Goal: Information Seeking & Learning: Learn about a topic

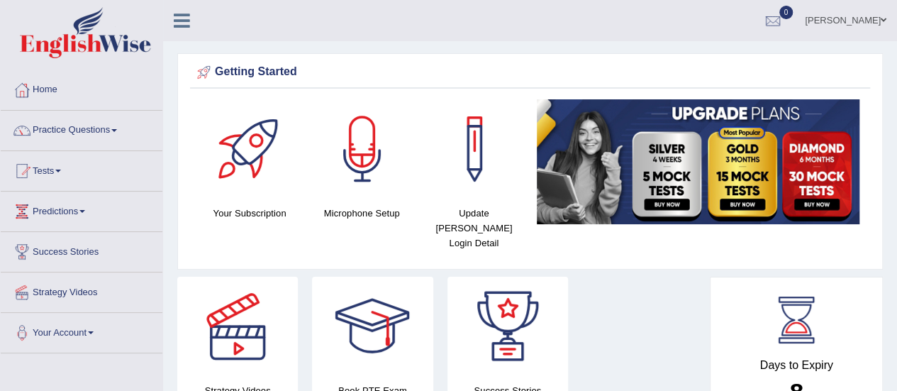
scroll to position [28, 0]
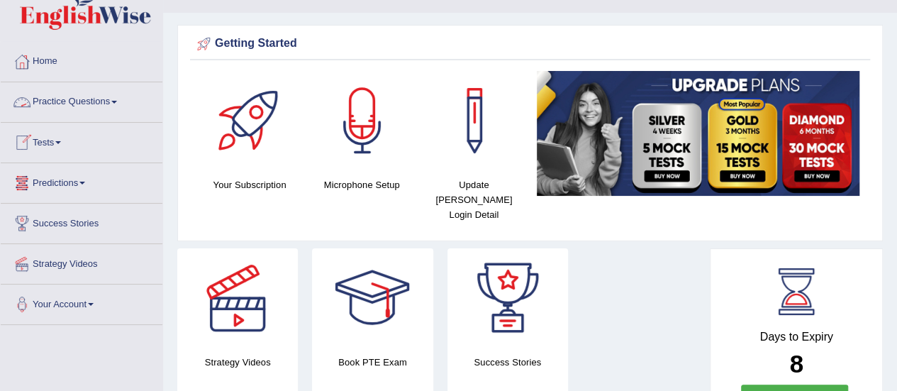
click at [101, 102] on link "Practice Questions" at bounding box center [82, 99] width 162 height 35
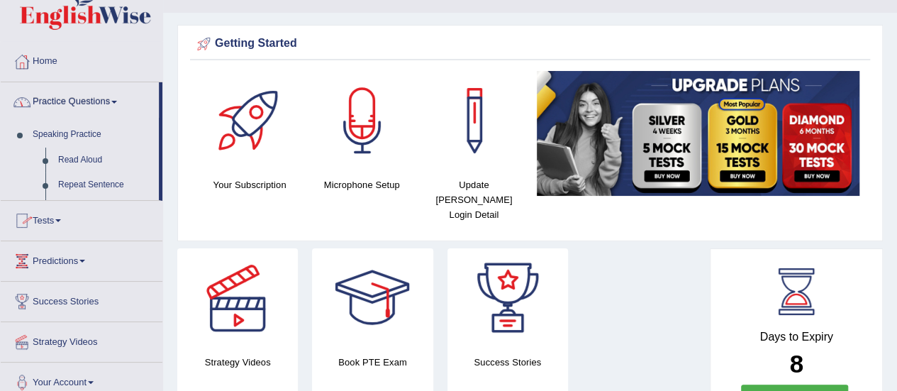
click at [101, 102] on link "Practice Questions" at bounding box center [80, 99] width 158 height 35
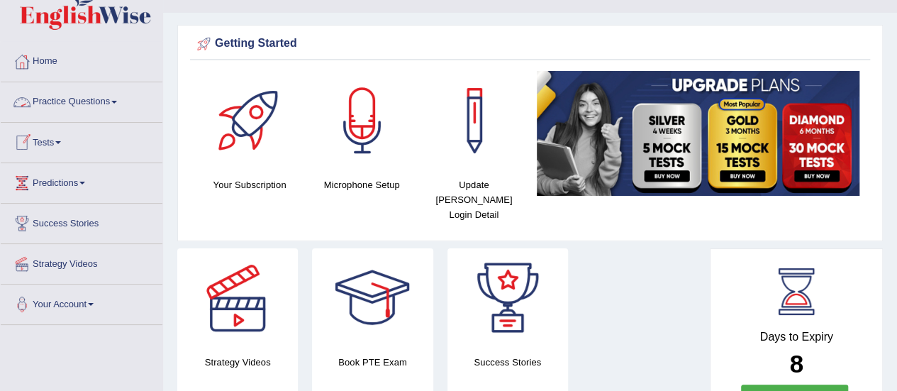
click at [92, 89] on link "Practice Questions" at bounding box center [82, 99] width 162 height 35
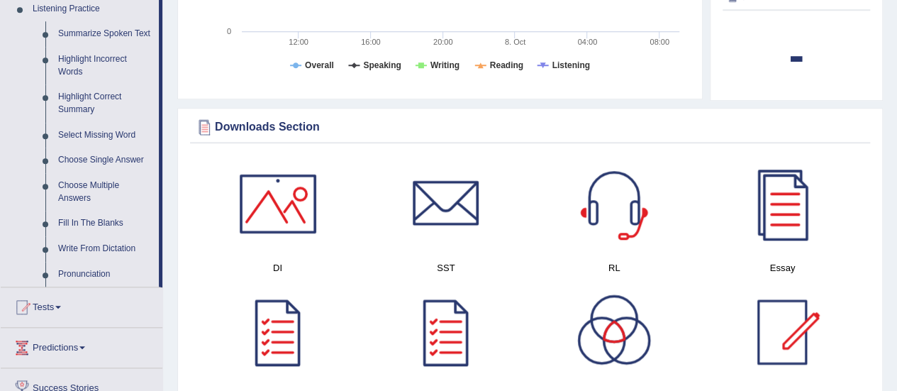
scroll to position [624, 0]
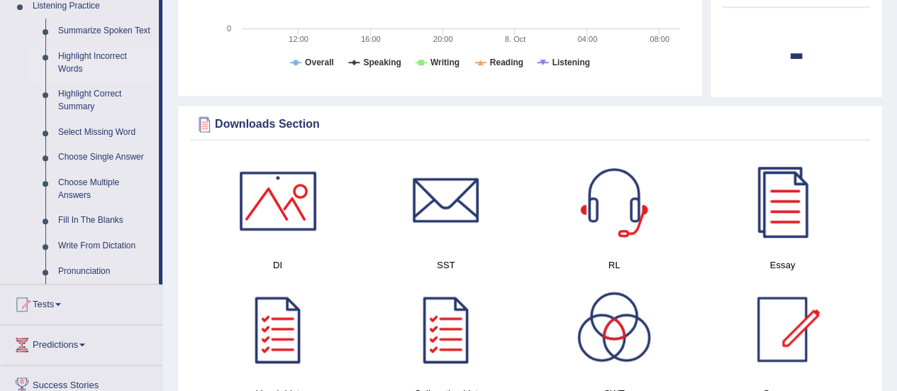
click at [80, 60] on link "Highlight Incorrect Words" at bounding box center [105, 63] width 107 height 38
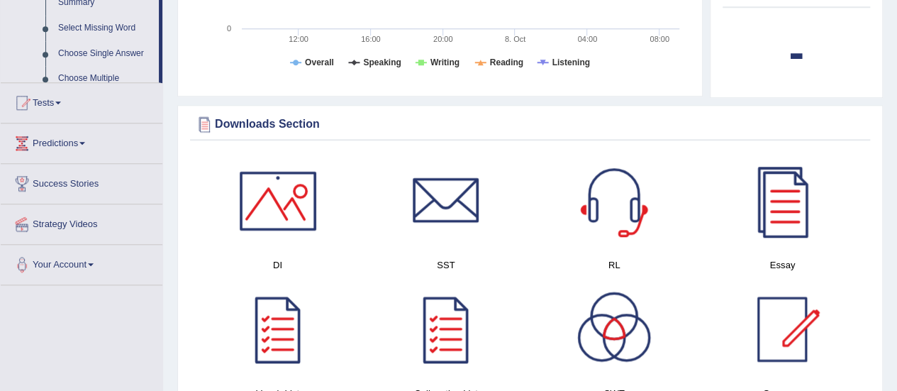
scroll to position [261, 0]
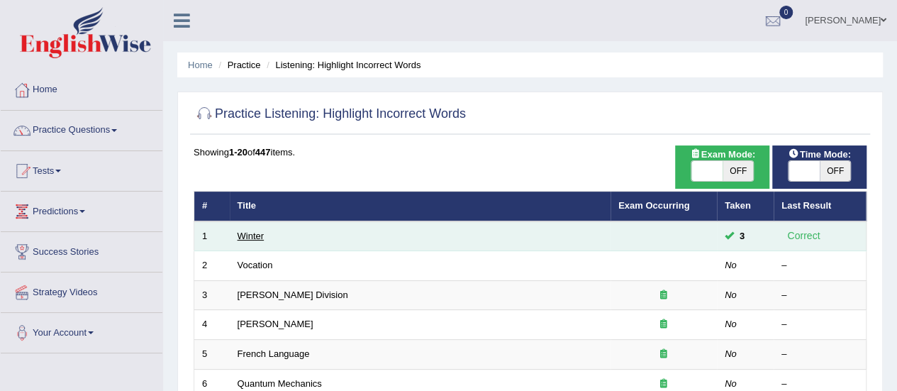
click at [257, 234] on link "Winter" at bounding box center [251, 235] width 27 height 11
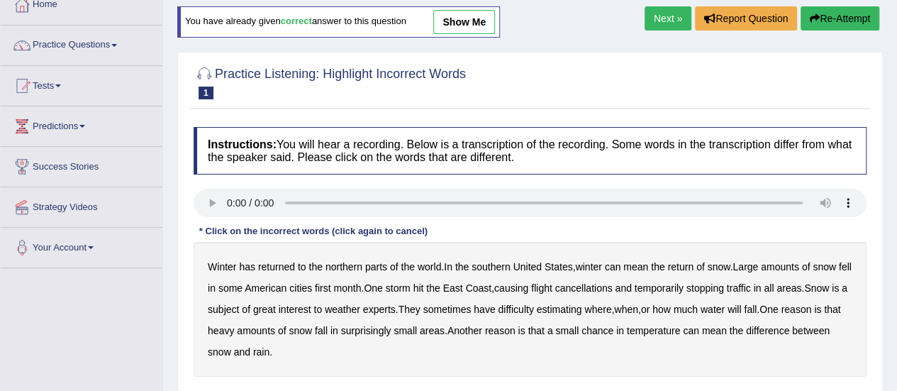
scroll to position [57, 0]
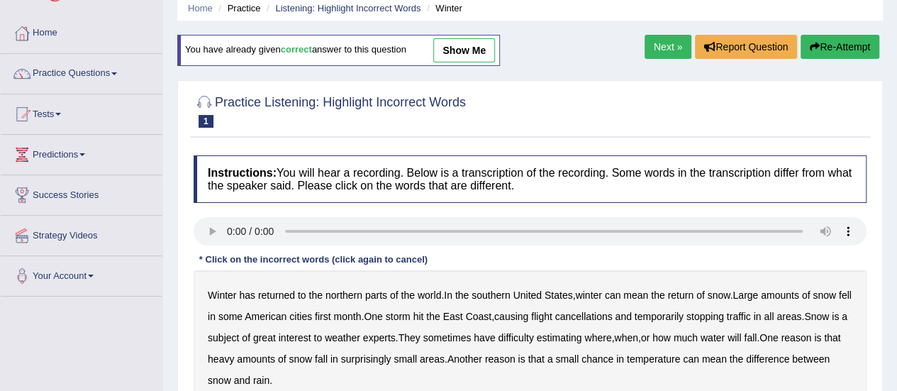
click at [679, 40] on link "Next »" at bounding box center [668, 47] width 47 height 24
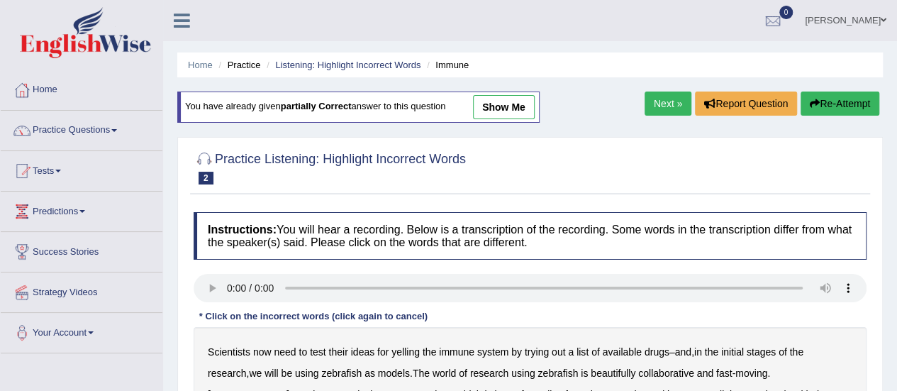
click at [235, 72] on li "Practice" at bounding box center [237, 64] width 45 height 13
click at [240, 65] on li "Practice" at bounding box center [237, 64] width 45 height 13
click at [308, 64] on link "Listening: Highlight Incorrect Words" at bounding box center [347, 65] width 145 height 11
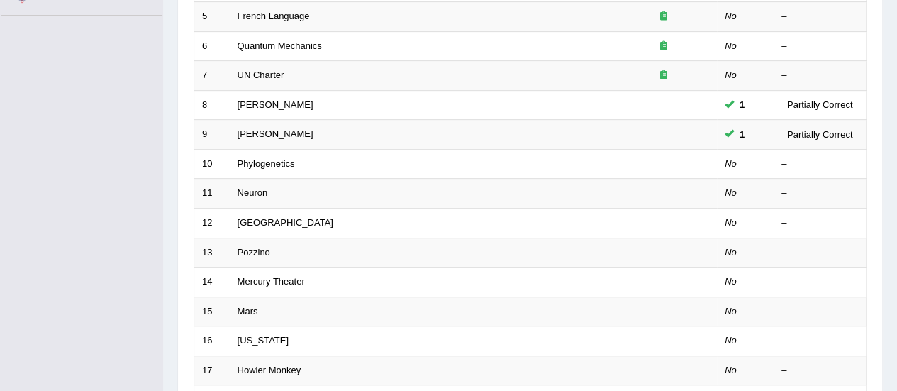
scroll to position [340, 0]
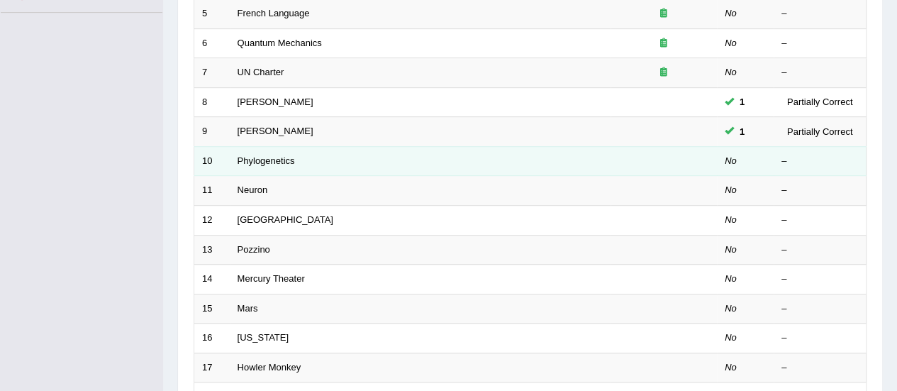
click at [281, 162] on td "Phylogenetics" at bounding box center [420, 161] width 381 height 30
click at [272, 155] on link "Phylogenetics" at bounding box center [266, 160] width 57 height 11
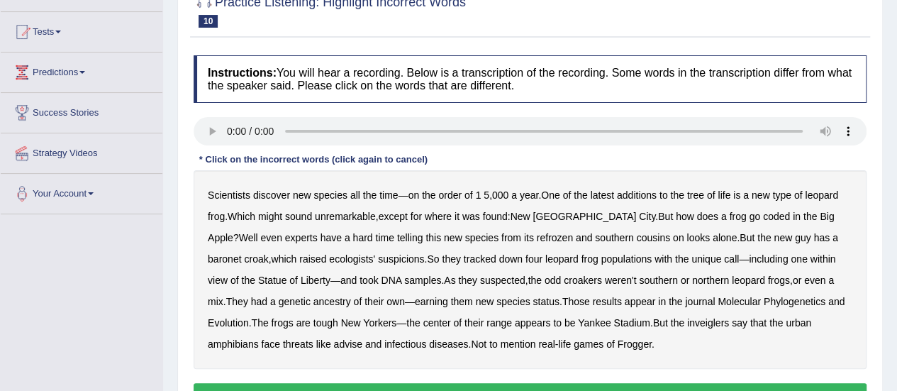
scroll to position [142, 0]
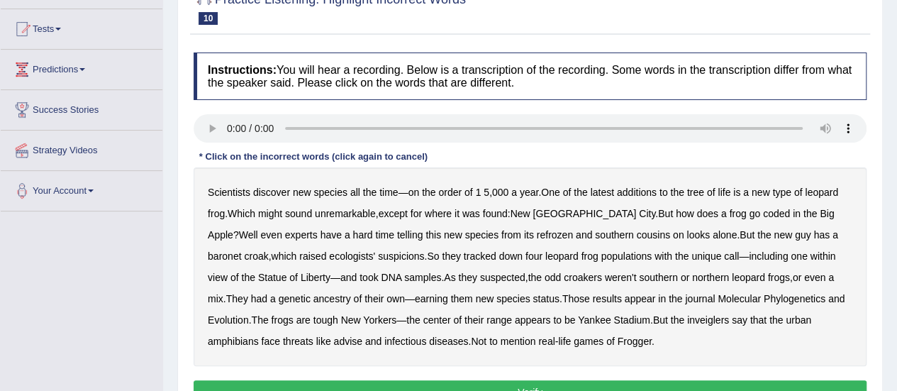
click at [763, 210] on b "coded" at bounding box center [776, 213] width 27 height 11
click at [537, 235] on b "refrozen" at bounding box center [555, 234] width 36 height 11
click at [241, 250] on b "baronet" at bounding box center [224, 255] width 33 height 11
drag, startPoint x: 571, startPoint y: 179, endPoint x: 817, endPoint y: 208, distance: 247.0
click at [817, 208] on div "Scientists discover new species all the time — on the order of 1 5 , 000 a year…" at bounding box center [530, 266] width 673 height 199
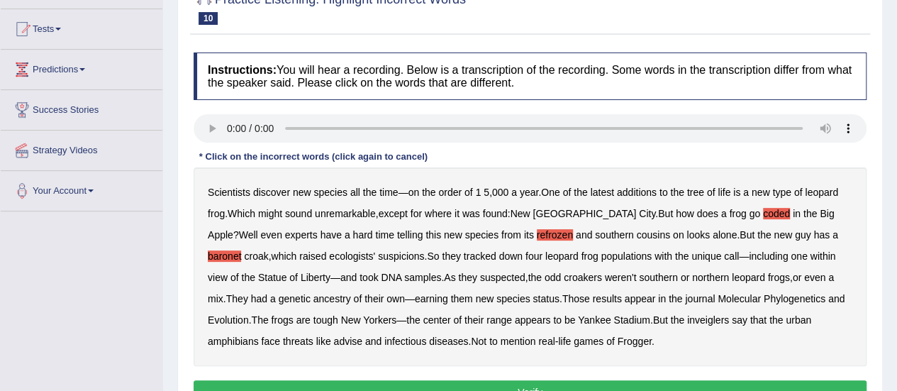
click at [687, 320] on b "inveiglers" at bounding box center [708, 319] width 42 height 11
click at [372, 199] on div "Scientists discover new species all the time — on the order of 1 5 , 000 a year…" at bounding box center [530, 266] width 673 height 199
click at [333, 339] on b "advise" at bounding box center [347, 340] width 28 height 11
click at [352, 374] on div "Instructions: You will hear a recording. Below is a transcription of the record…" at bounding box center [530, 230] width 680 height 370
click at [359, 381] on button "Verify" at bounding box center [530, 392] width 673 height 24
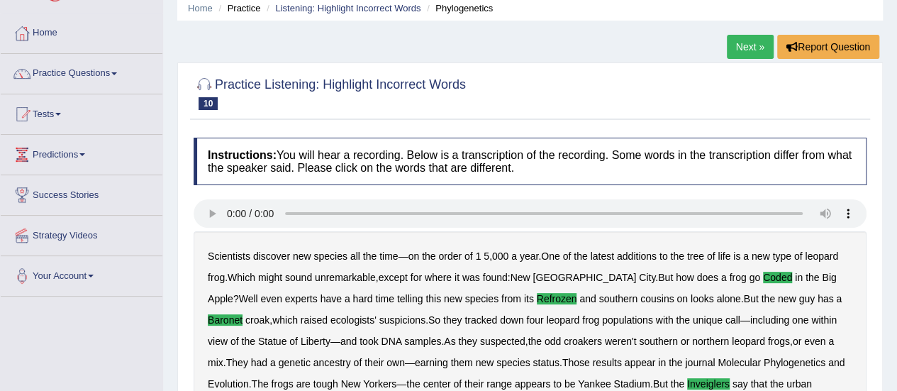
scroll to position [28, 0]
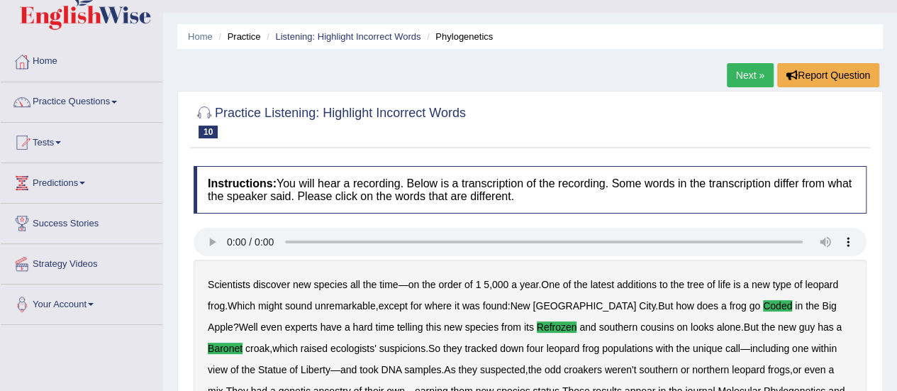
click at [736, 72] on link "Next »" at bounding box center [750, 75] width 47 height 24
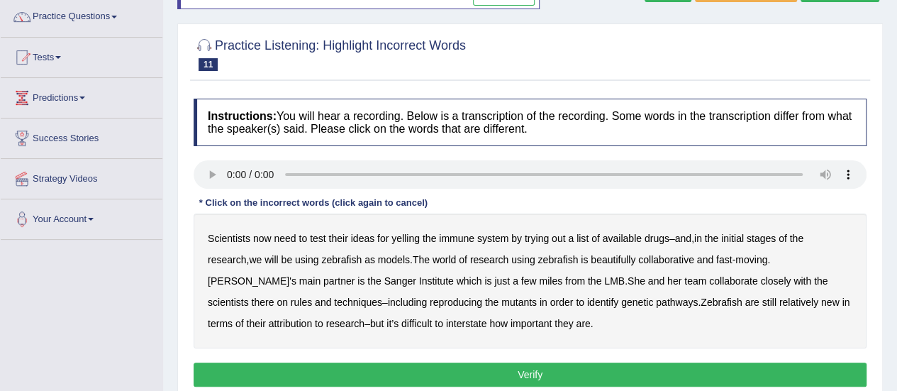
scroll to position [142, 0]
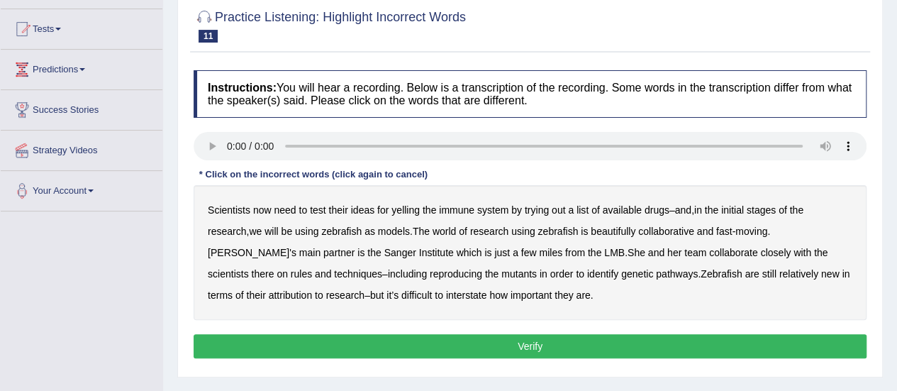
click at [400, 201] on div "Scientists now need to test their ideas for yelling the immune system by trying…" at bounding box center [530, 252] width 673 height 135
click at [402, 204] on b "yelling" at bounding box center [405, 209] width 28 height 11
click at [614, 234] on b "beautifully" at bounding box center [613, 230] width 45 height 11
click at [312, 268] on b "rules" at bounding box center [301, 273] width 21 height 11
click at [430, 275] on b "reproducing" at bounding box center [456, 273] width 52 height 11
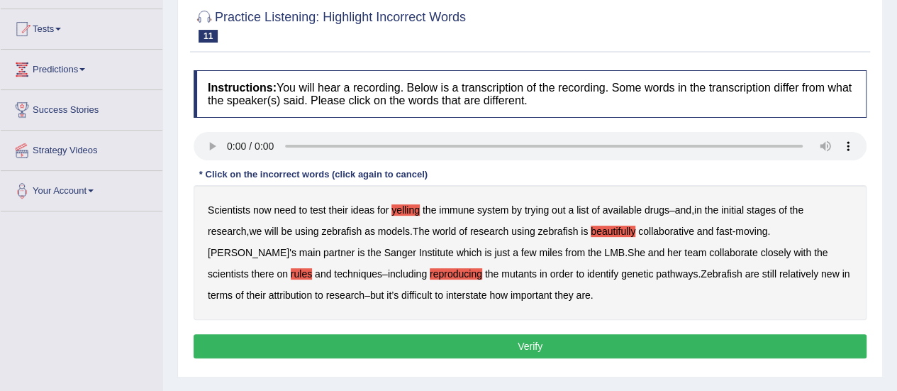
click at [269, 297] on b "attribution" at bounding box center [290, 294] width 43 height 11
click at [446, 296] on b "interstate" at bounding box center [466, 294] width 41 height 11
click at [412, 335] on button "Verify" at bounding box center [530, 346] width 673 height 24
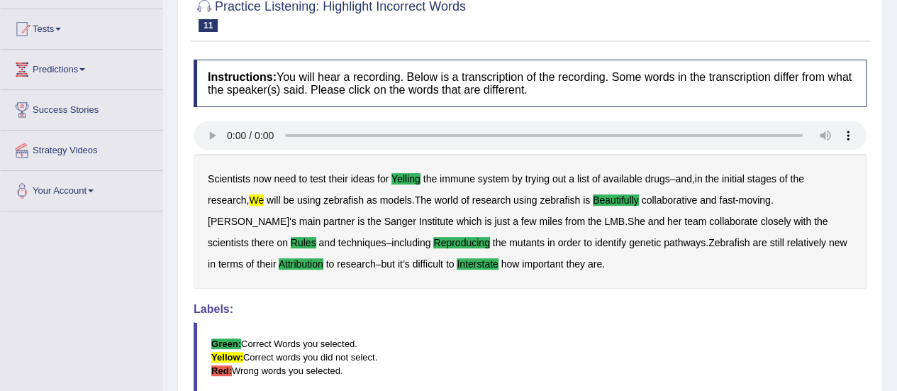
click at [254, 194] on b "we" at bounding box center [256, 199] width 15 height 11
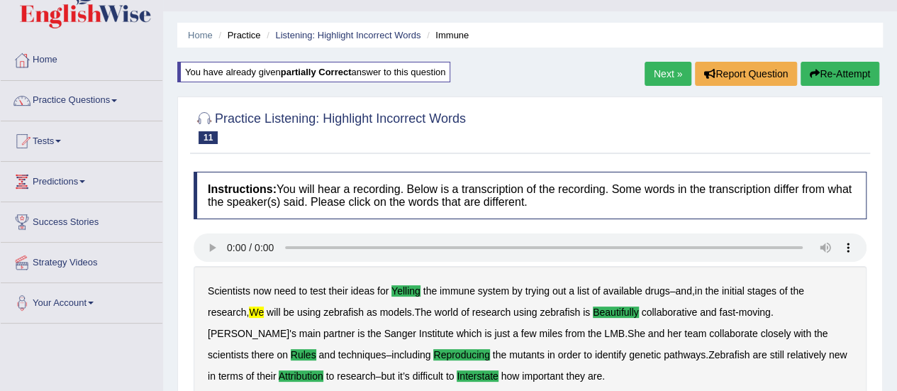
scroll to position [28, 0]
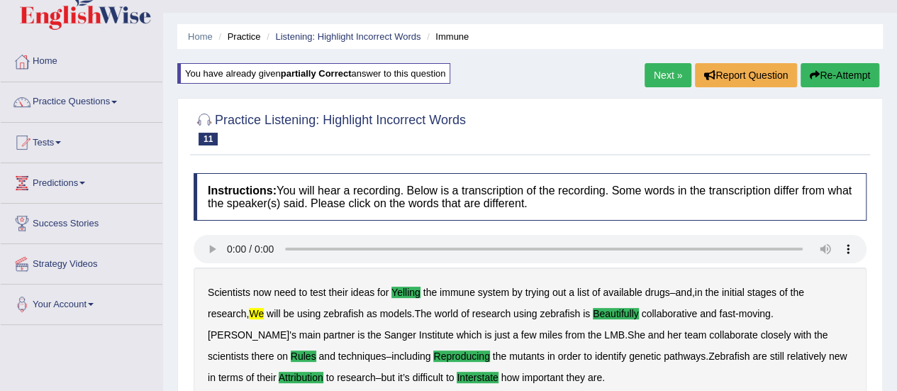
click at [664, 70] on link "Next »" at bounding box center [668, 75] width 47 height 24
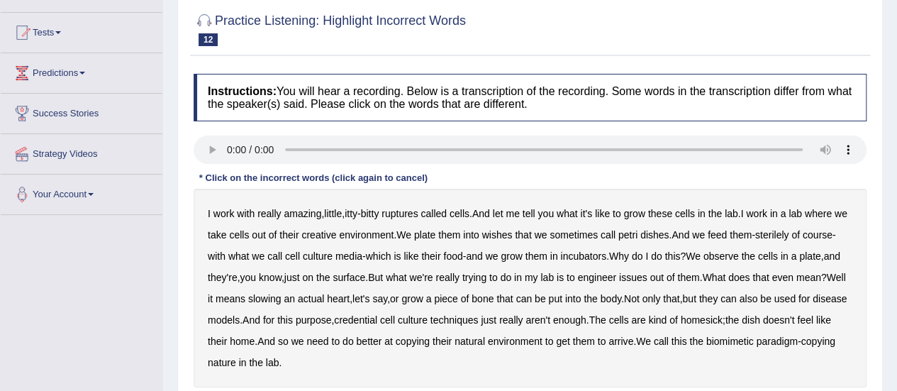
scroll to position [142, 0]
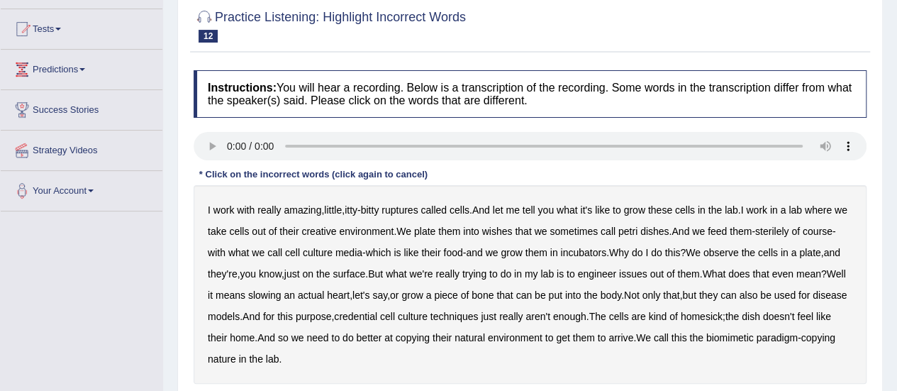
click at [394, 213] on b "ruptures" at bounding box center [399, 209] width 36 height 11
click at [513, 231] on b "wishes" at bounding box center [497, 230] width 30 height 11
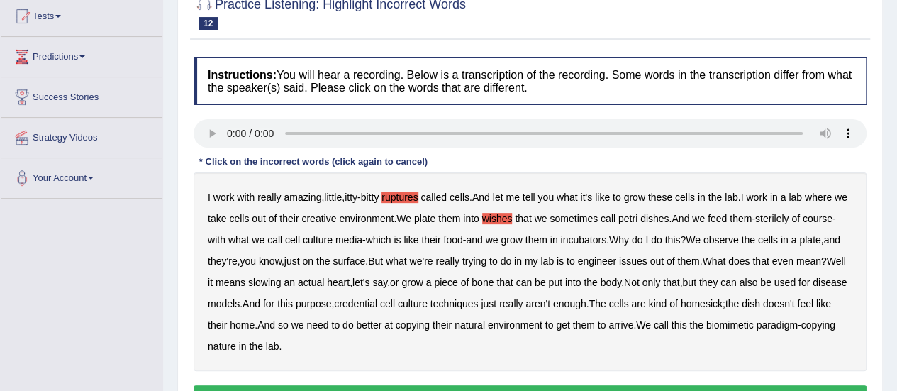
scroll to position [157, 0]
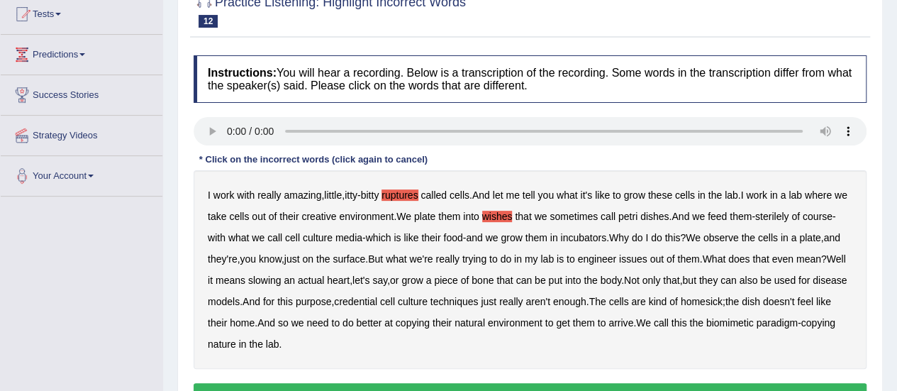
click at [332, 215] on b "creative" at bounding box center [318, 216] width 35 height 11
click at [281, 280] on b "slowing" at bounding box center [264, 279] width 33 height 11
click at [377, 299] on b "credential" at bounding box center [355, 301] width 43 height 11
click at [499, 389] on button "Verify" at bounding box center [530, 395] width 673 height 24
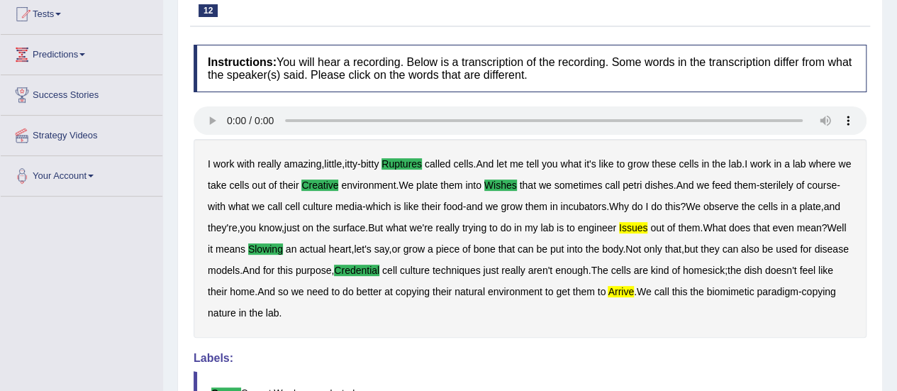
click at [634, 291] on b "arrive" at bounding box center [621, 291] width 26 height 11
click at [634, 288] on b "arrive" at bounding box center [621, 291] width 26 height 11
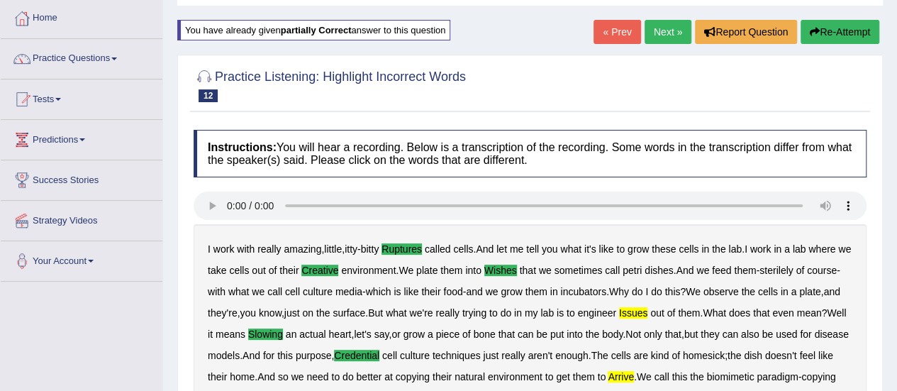
scroll to position [43, 0]
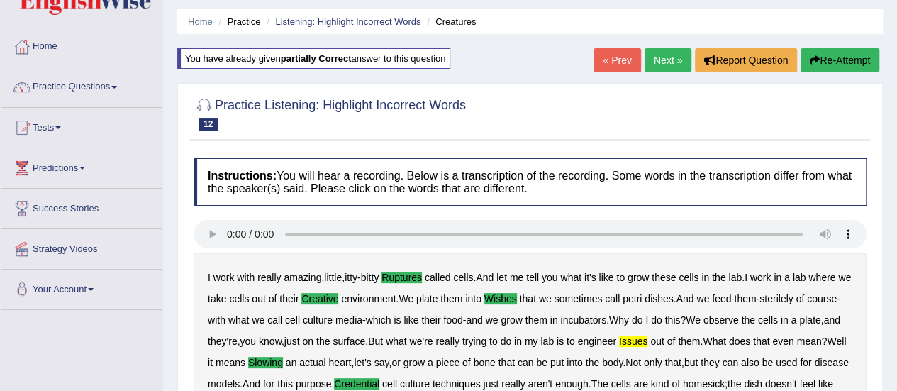
click at [650, 59] on link "Next »" at bounding box center [668, 60] width 47 height 24
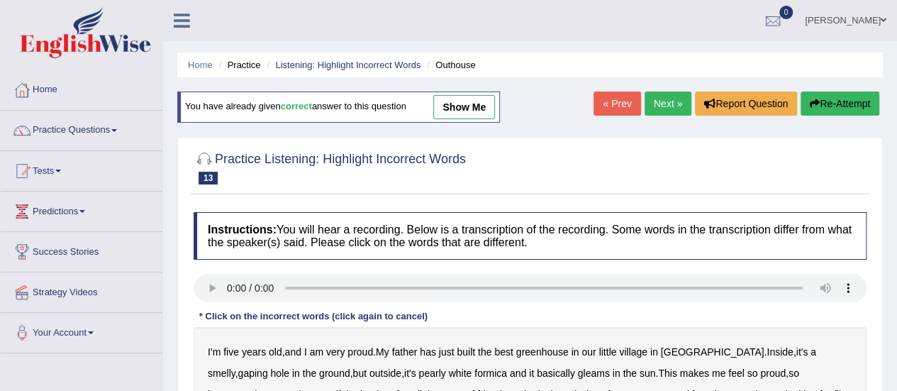
drag, startPoint x: 0, startPoint y: 0, endPoint x: 642, endPoint y: 133, distance: 655.2
click at [642, 133] on div "Home Practice Listening: Highlight Incorrect Words Outhouse You have already gi…" at bounding box center [530, 354] width 734 height 709
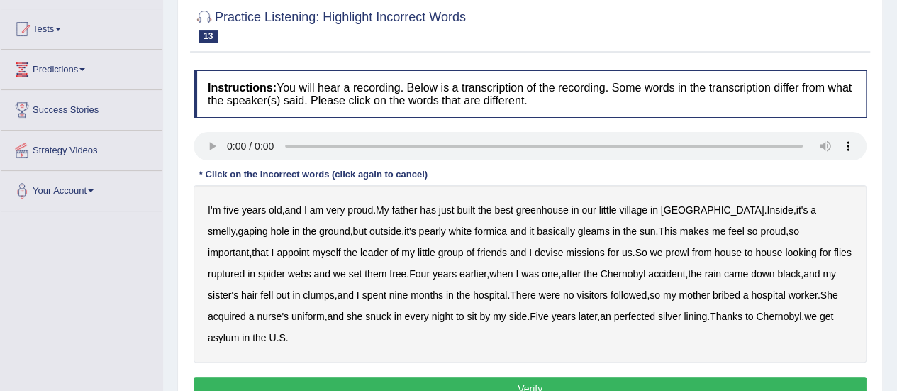
scroll to position [170, 0]
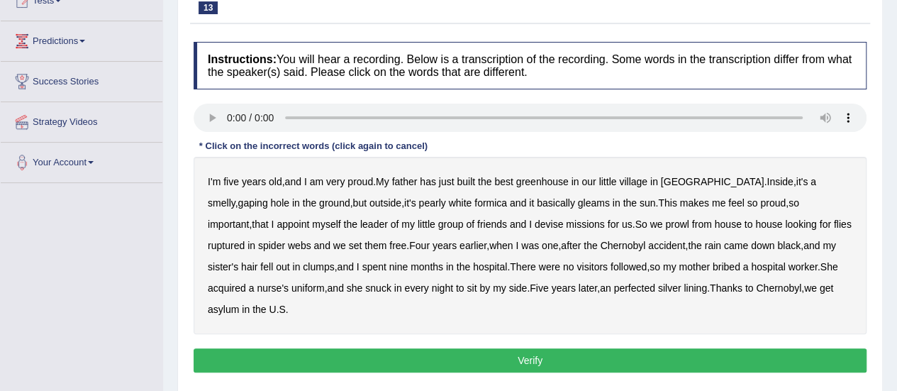
click at [546, 181] on b "greenhouse" at bounding box center [542, 181] width 52 height 11
click at [245, 240] on b "ruptured" at bounding box center [226, 245] width 37 height 11
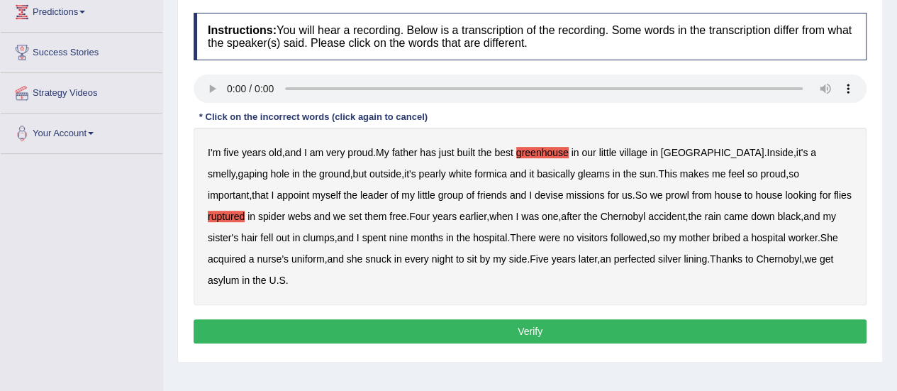
scroll to position [200, 0]
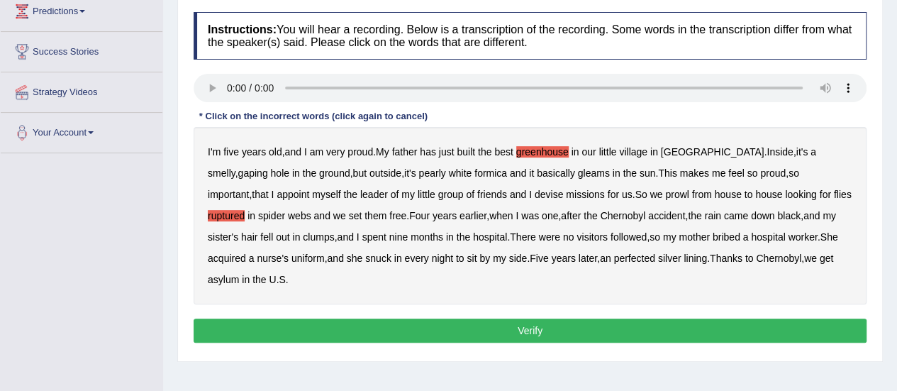
click at [613, 327] on button "Verify" at bounding box center [530, 330] width 673 height 24
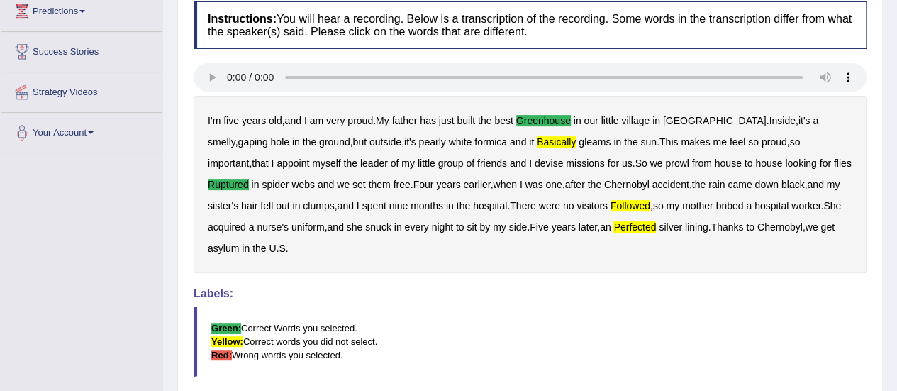
click at [613, 228] on b "perfected" at bounding box center [634, 226] width 43 height 11
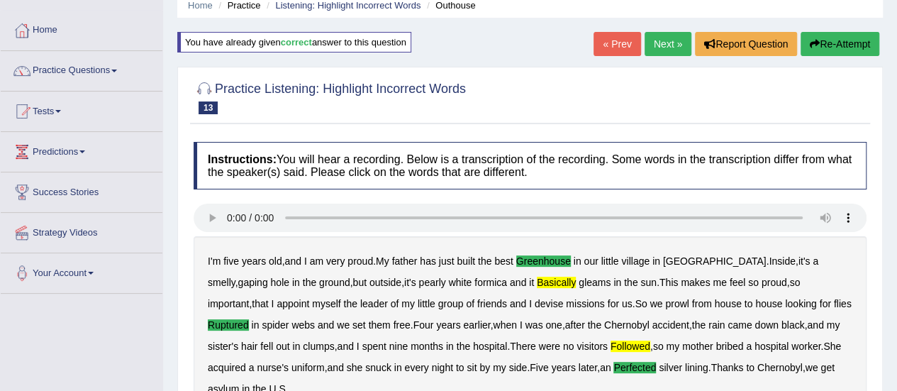
scroll to position [58, 0]
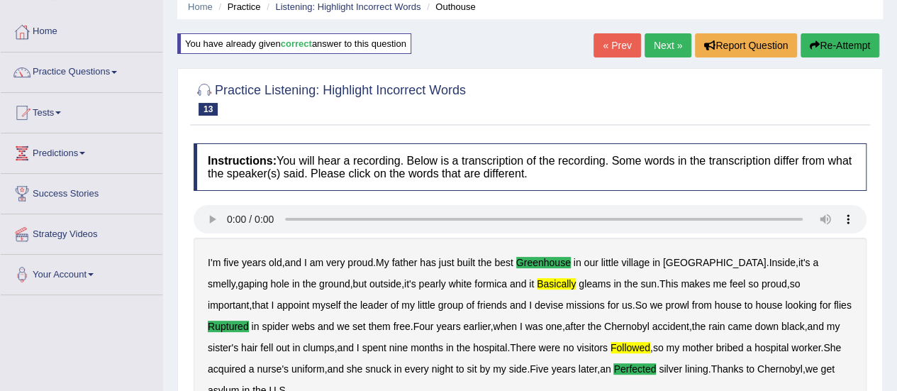
click at [657, 30] on div "Home Practice Listening: Highlight Incorrect Words Outhouse You have already gi…" at bounding box center [530, 296] width 734 height 709
click at [660, 45] on link "Next »" at bounding box center [668, 45] width 47 height 24
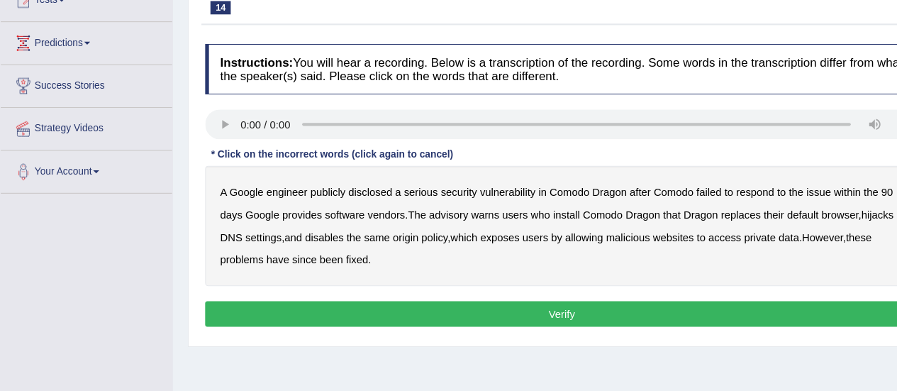
scroll to position [164, 0]
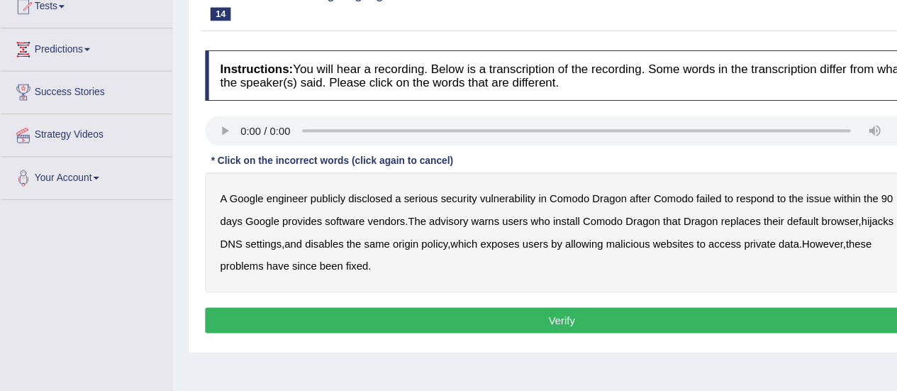
drag, startPoint x: 354, startPoint y: 60, endPoint x: 340, endPoint y: 51, distance: 16.3
click at [340, 51] on h4 "Instructions: You will hear a recording. Below is a transcription of the record…" at bounding box center [530, 72] width 673 height 48
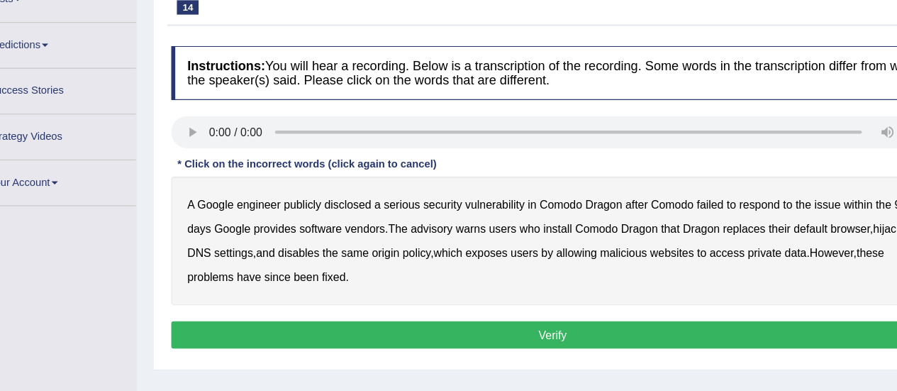
drag, startPoint x: 333, startPoint y: 79, endPoint x: 287, endPoint y: 137, distance: 74.2
click at [287, 137] on div "Instructions: You will hear a recording. Below is a transcription of the record…" at bounding box center [530, 182] width 680 height 285
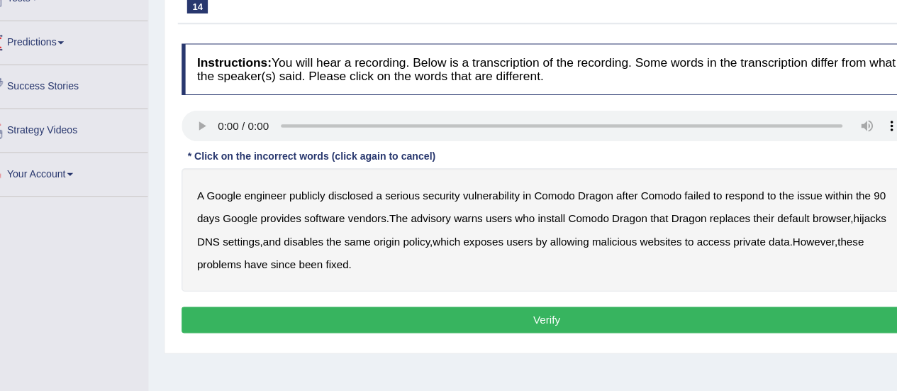
click at [361, 191] on div "A Google engineer publicly disclosed a serious security vulnerability in Comodo…" at bounding box center [530, 218] width 673 height 113
click at [358, 187] on b "disclosed" at bounding box center [349, 187] width 41 height 11
drag, startPoint x: 358, startPoint y: 187, endPoint x: 355, endPoint y: 199, distance: 12.4
click at [355, 199] on div "A Google engineer publicly disclosed a serious security vulnerability in Comodo…" at bounding box center [530, 218] width 673 height 113
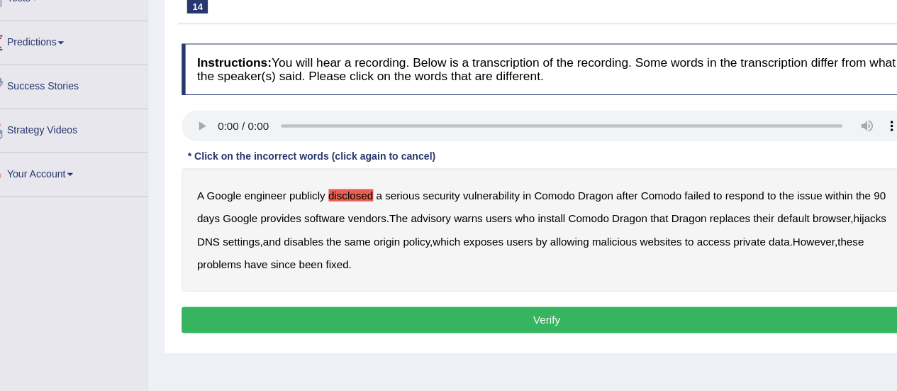
click at [357, 208] on b "vendors" at bounding box center [364, 208] width 35 height 11
click at [703, 203] on b "replaces" at bounding box center [699, 208] width 38 height 11
click at [593, 224] on b "malicious" at bounding box center [591, 229] width 41 height 11
click at [579, 308] on button "Verify" at bounding box center [530, 302] width 673 height 24
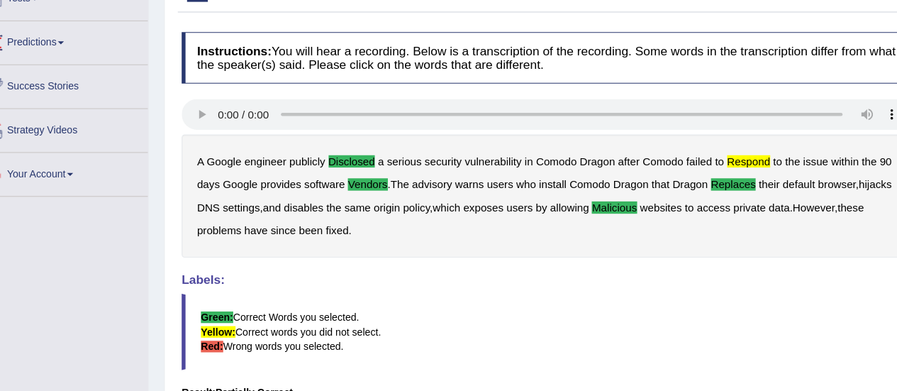
click at [730, 152] on b "respond" at bounding box center [716, 155] width 40 height 11
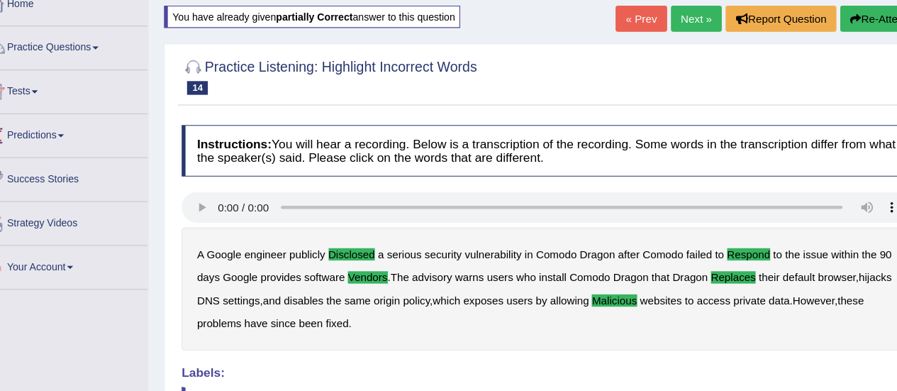
scroll to position [58, 0]
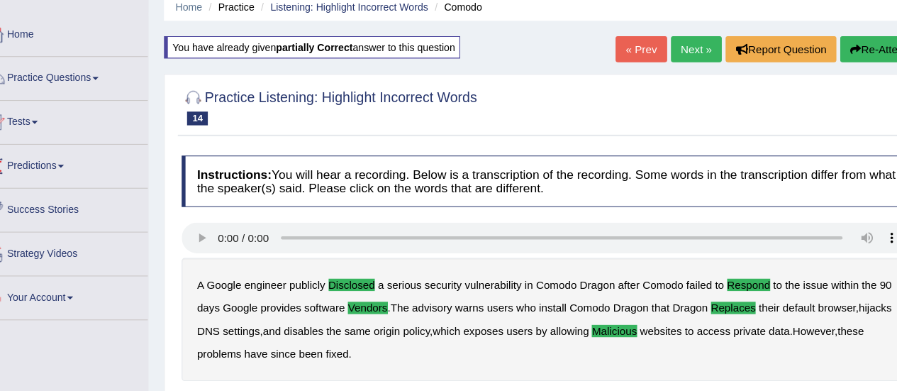
click at [659, 41] on link "Next »" at bounding box center [668, 45] width 47 height 24
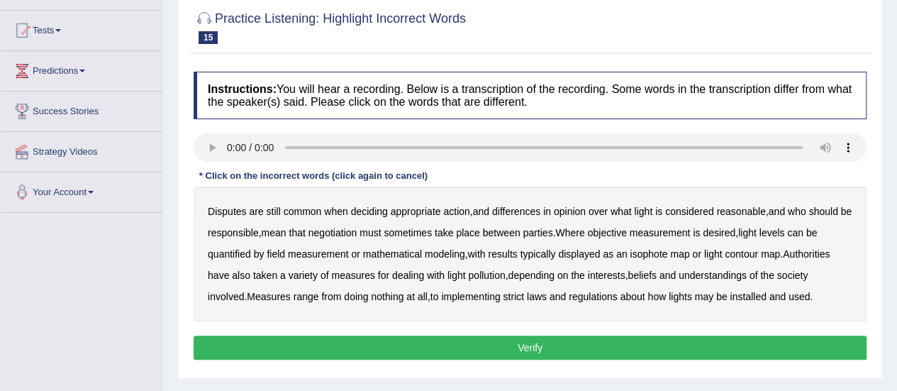
scroll to position [142, 0]
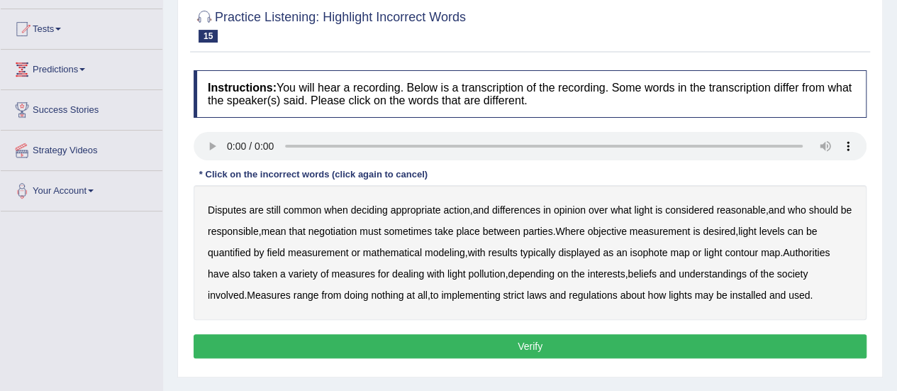
click at [302, 213] on b "common" at bounding box center [303, 209] width 38 height 11
click at [737, 210] on b "reasonable" at bounding box center [740, 209] width 49 height 11
click at [486, 275] on b "pollution" at bounding box center [486, 273] width 37 height 11
click at [606, 293] on b "regulations" at bounding box center [593, 294] width 49 height 11
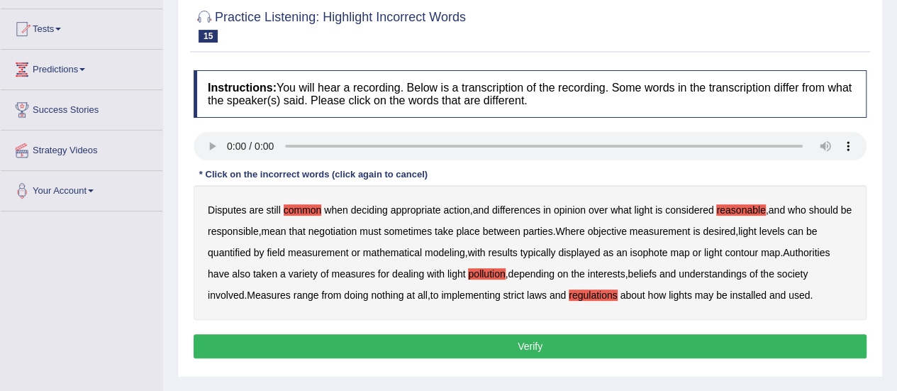
click at [626, 225] on b "objective" at bounding box center [606, 230] width 39 height 11
click at [591, 335] on button "Verify" at bounding box center [530, 346] width 673 height 24
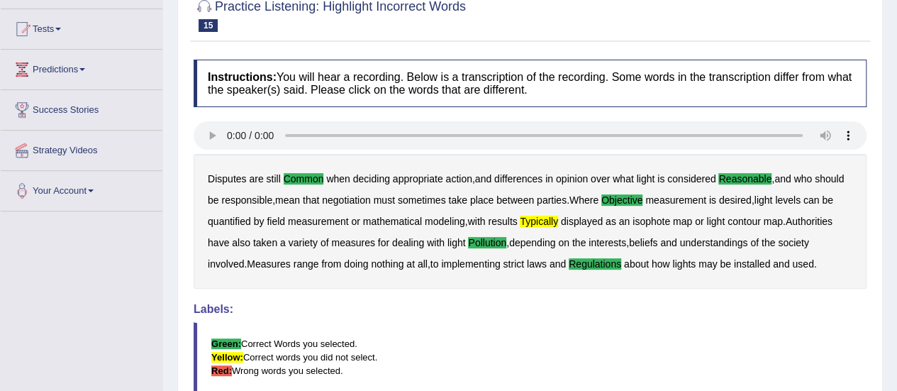
click at [539, 219] on b "typically" at bounding box center [539, 221] width 38 height 11
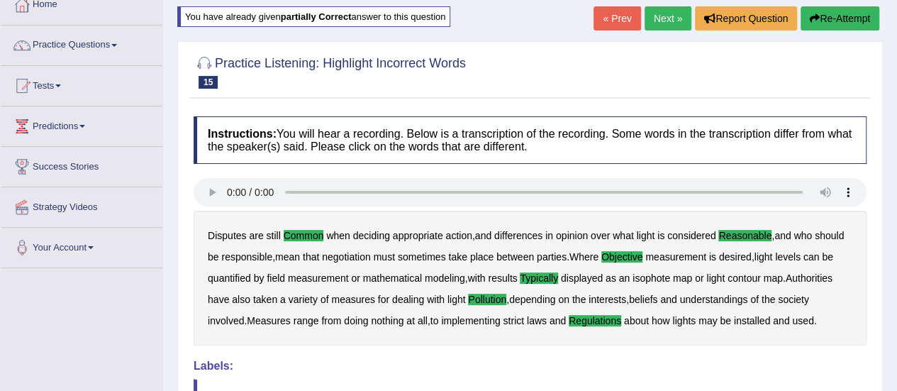
scroll to position [57, 0]
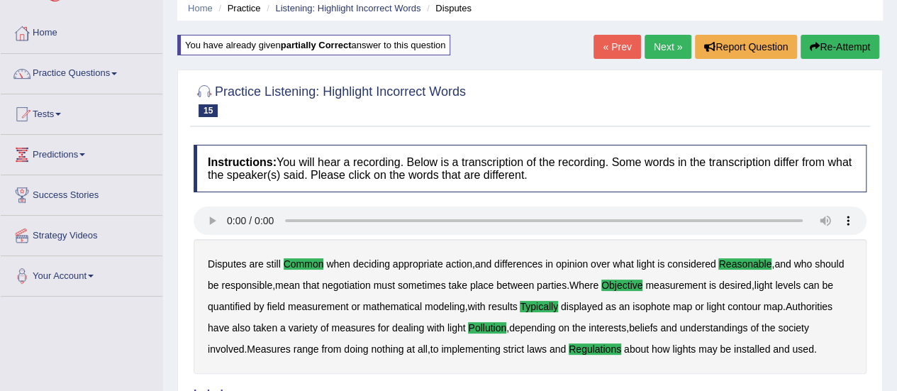
click at [672, 49] on link "Next »" at bounding box center [668, 47] width 47 height 24
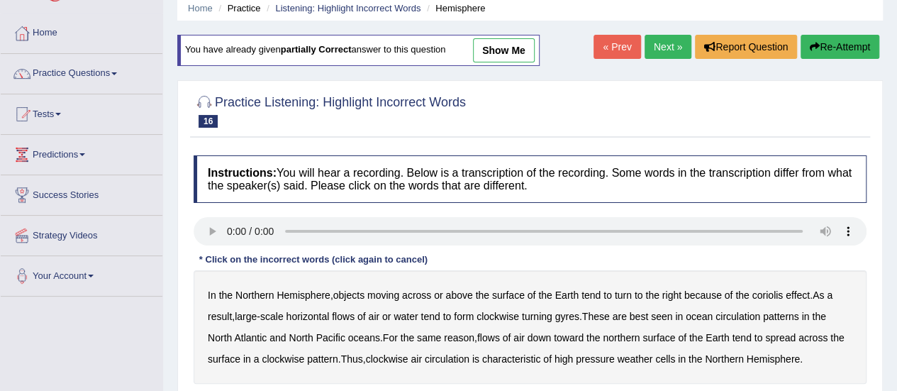
scroll to position [85, 0]
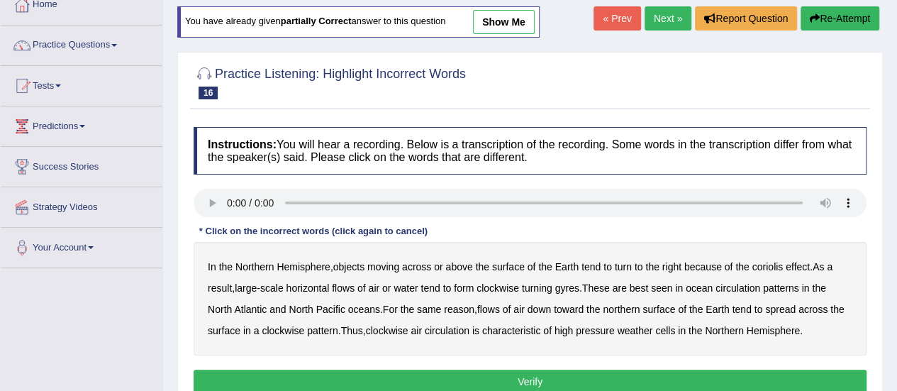
click at [313, 289] on b "horizontal" at bounding box center [307, 287] width 43 height 11
click at [325, 328] on b "pattern" at bounding box center [322, 330] width 31 height 11
click at [596, 325] on b "pressure" at bounding box center [595, 330] width 38 height 11
click at [397, 263] on b "moving" at bounding box center [383, 266] width 32 height 11
click at [728, 289] on b "circulation" at bounding box center [737, 287] width 45 height 11
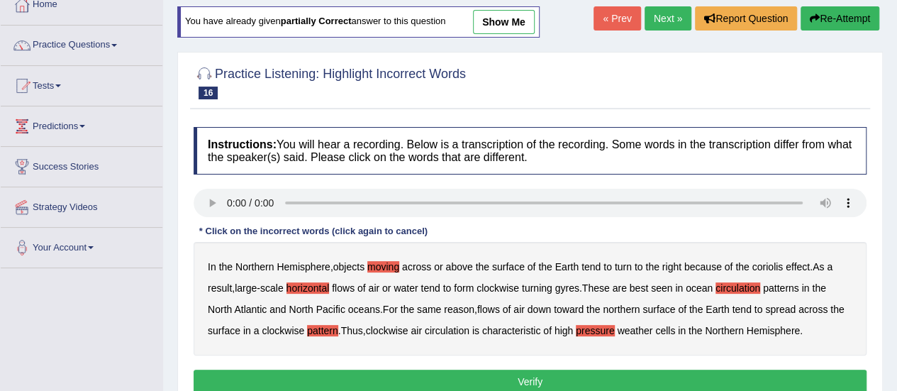
click at [460, 312] on b "reason" at bounding box center [459, 308] width 30 height 11
click at [480, 379] on button "Verify" at bounding box center [530, 381] width 673 height 24
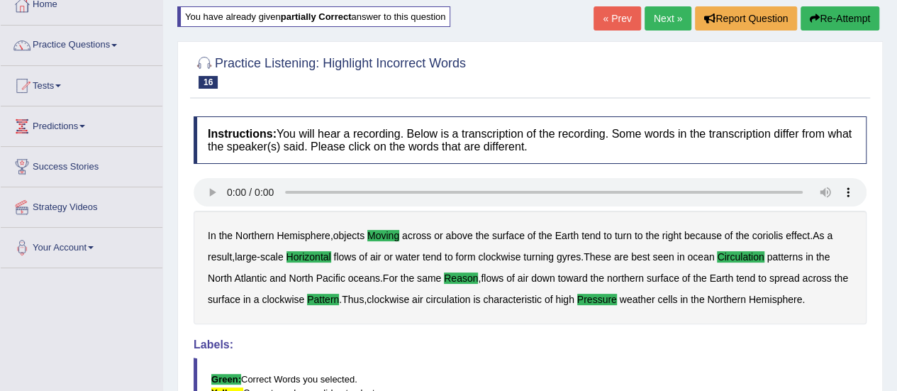
click at [662, 20] on link "Next »" at bounding box center [668, 18] width 47 height 24
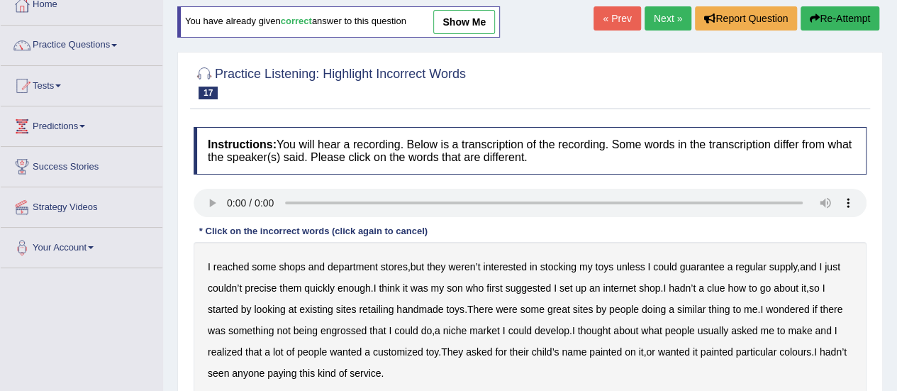
scroll to position [113, 0]
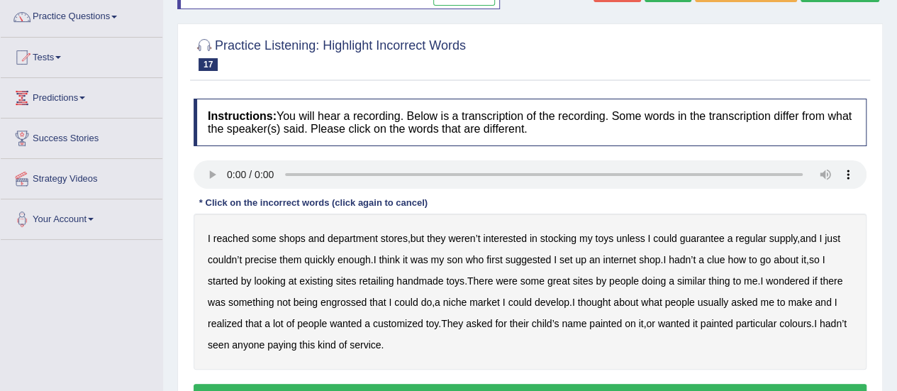
click at [256, 255] on b "precise" at bounding box center [261, 259] width 32 height 11
click at [389, 281] on b "retailing" at bounding box center [376, 280] width 35 height 11
click at [335, 301] on b "engrossed" at bounding box center [343, 301] width 46 height 11
click at [336, 172] on div "Instructions: You will hear a recording. Below is a transcription of the record…" at bounding box center [530, 255] width 680 height 328
click at [228, 235] on b "reached" at bounding box center [231, 238] width 36 height 11
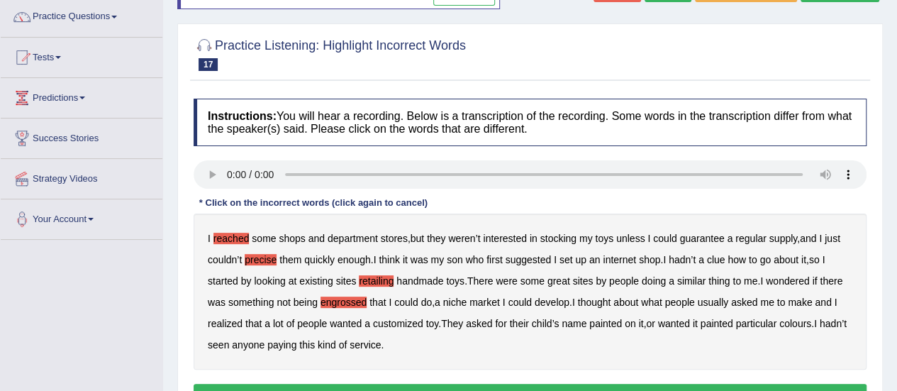
click at [322, 281] on b "existing" at bounding box center [315, 280] width 33 height 11
click at [330, 277] on b "existing" at bounding box center [315, 280] width 33 height 11
click at [325, 375] on div "Instructions: You will hear a recording. Below is a transcription of the record…" at bounding box center [530, 255] width 680 height 328
click at [328, 389] on button "Verify" at bounding box center [530, 396] width 673 height 24
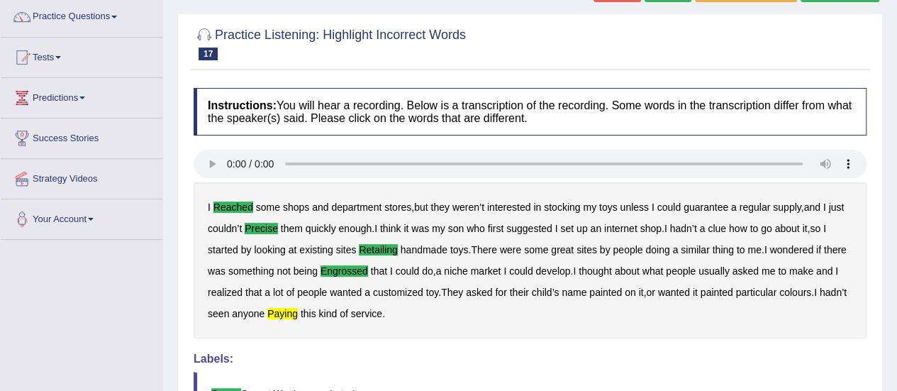
click at [298, 311] on b "paying" at bounding box center [282, 313] width 30 height 11
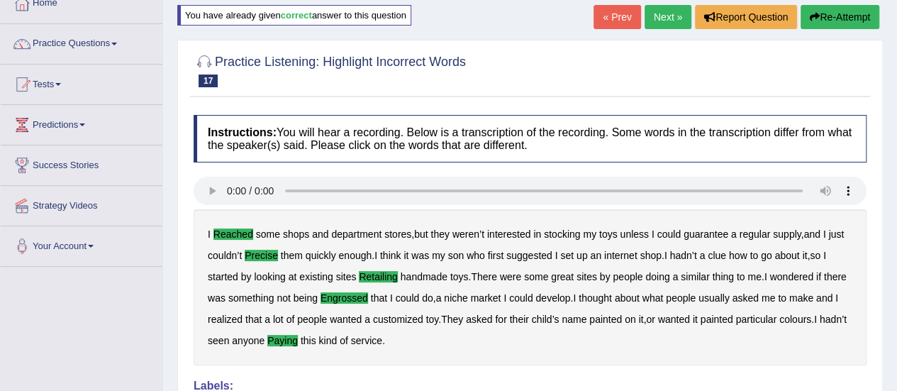
scroll to position [85, 0]
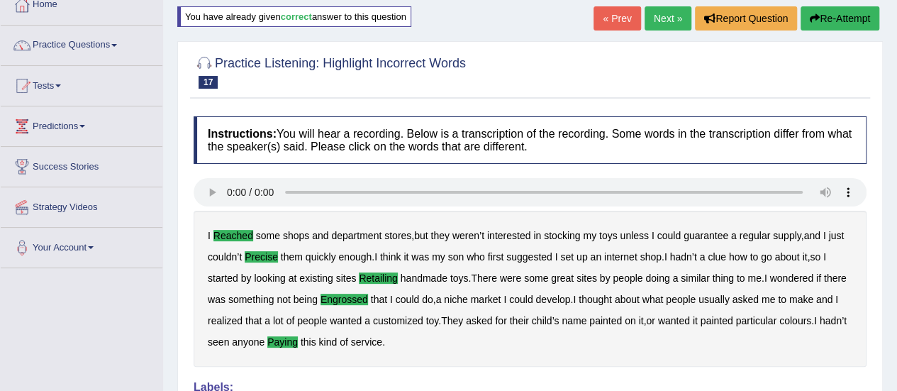
click at [671, 12] on link "Next »" at bounding box center [668, 18] width 47 height 24
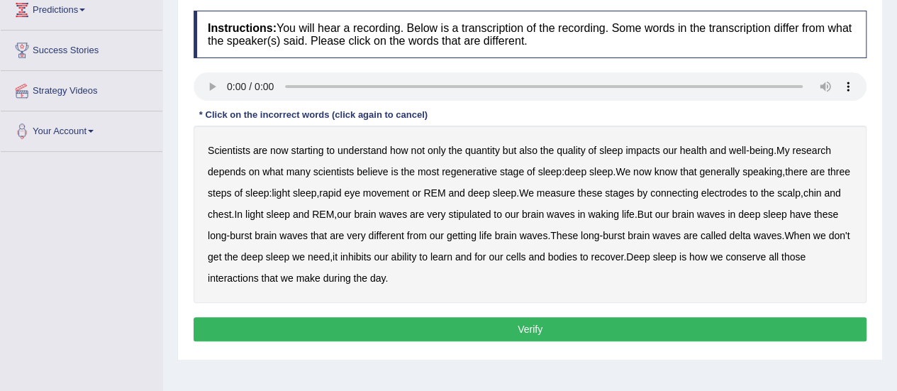
scroll to position [183, 0]
